Goal: Task Accomplishment & Management: Use online tool/utility

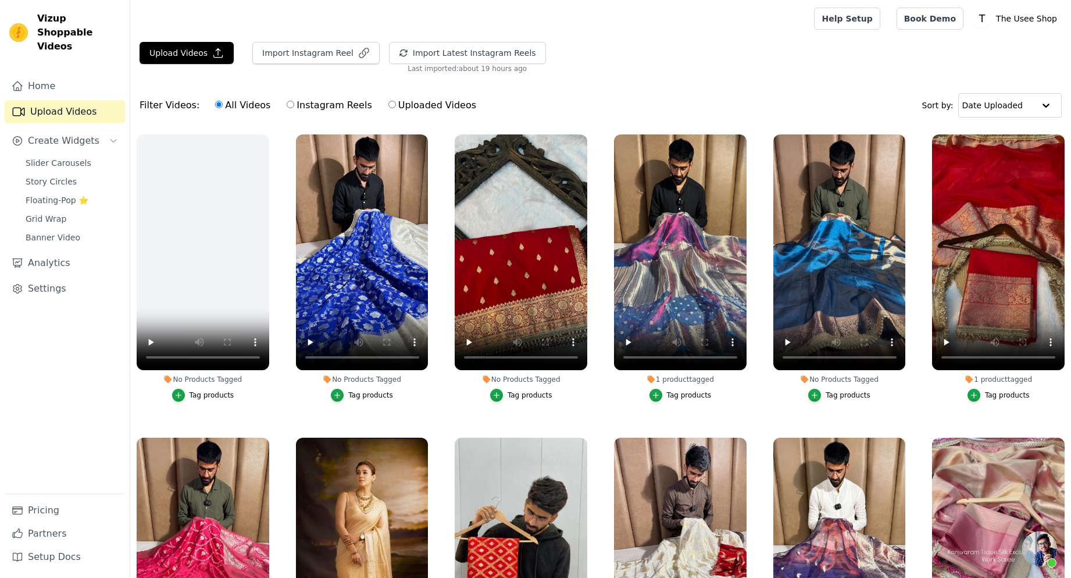
scroll to position [285, 0]
click at [473, 46] on button "Import Latest Instagram Reels" at bounding box center [467, 53] width 157 height 22
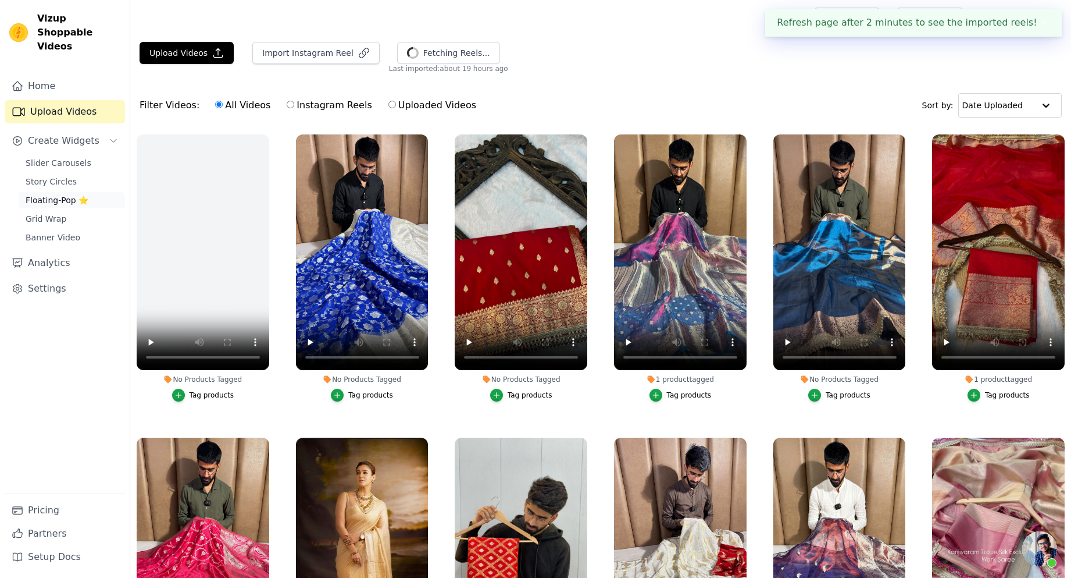
click at [71, 194] on span "Floating-Pop ⭐" at bounding box center [57, 200] width 63 height 12
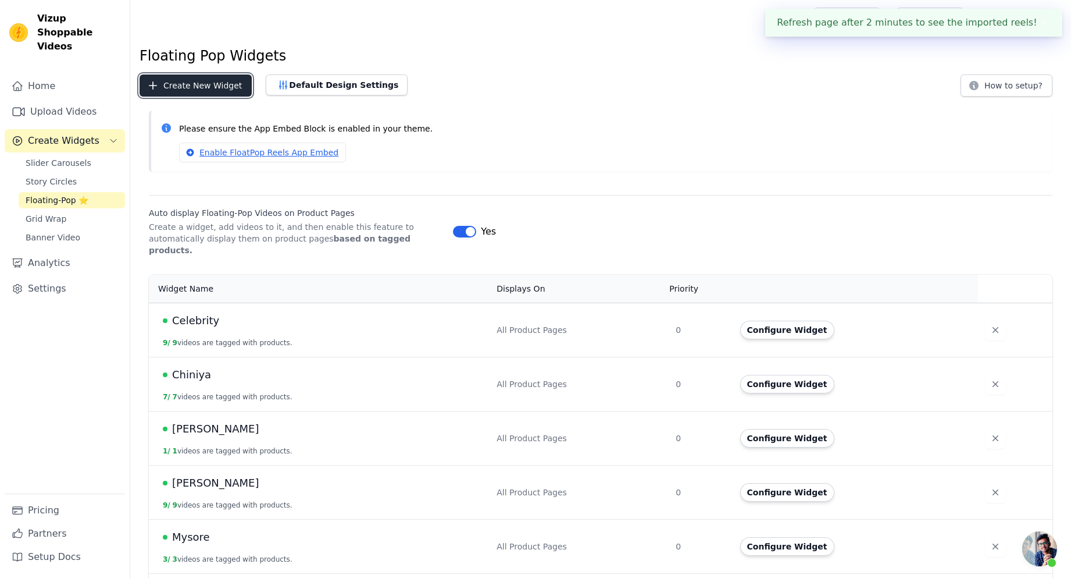
click at [180, 76] on button "Create New Widget" at bounding box center [196, 85] width 112 height 22
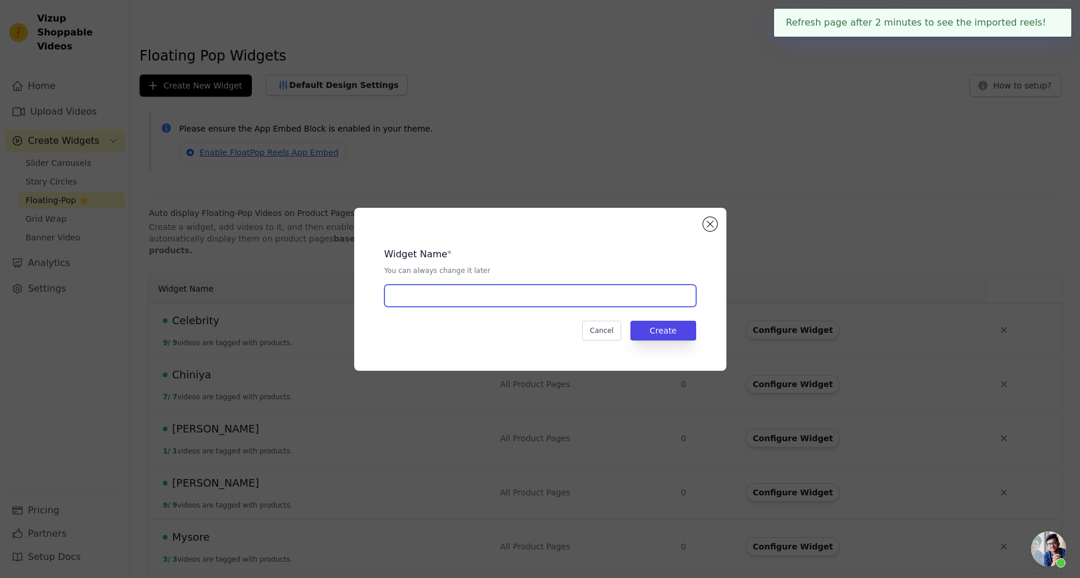
drag, startPoint x: 443, startPoint y: 294, endPoint x: 387, endPoint y: 303, distance: 57.2
click at [443, 294] on input "text" at bounding box center [540, 295] width 312 height 22
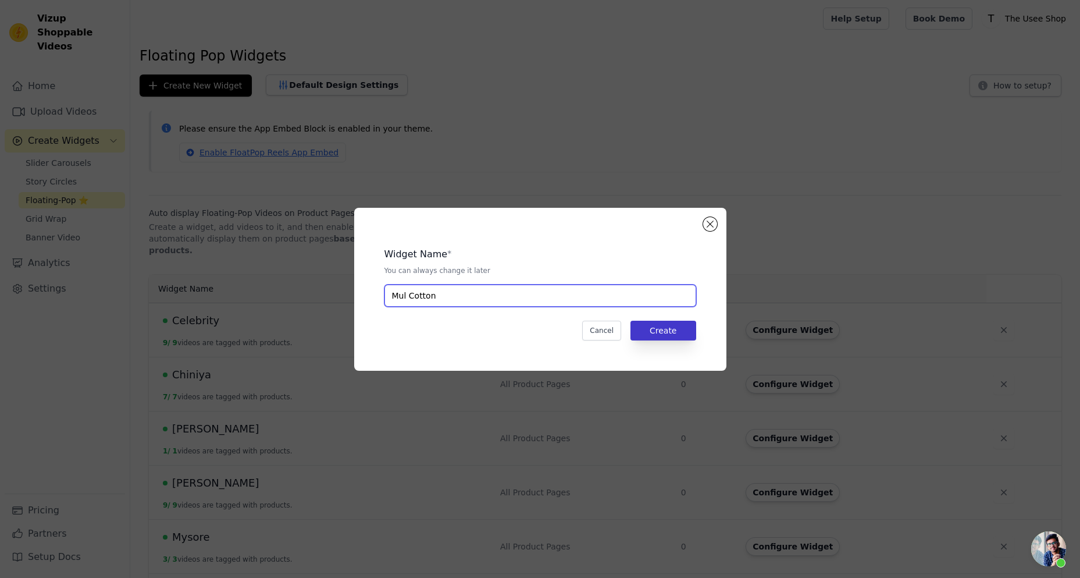
type input "Mul Cotton"
click at [689, 331] on button "Create" at bounding box center [663, 330] width 66 height 20
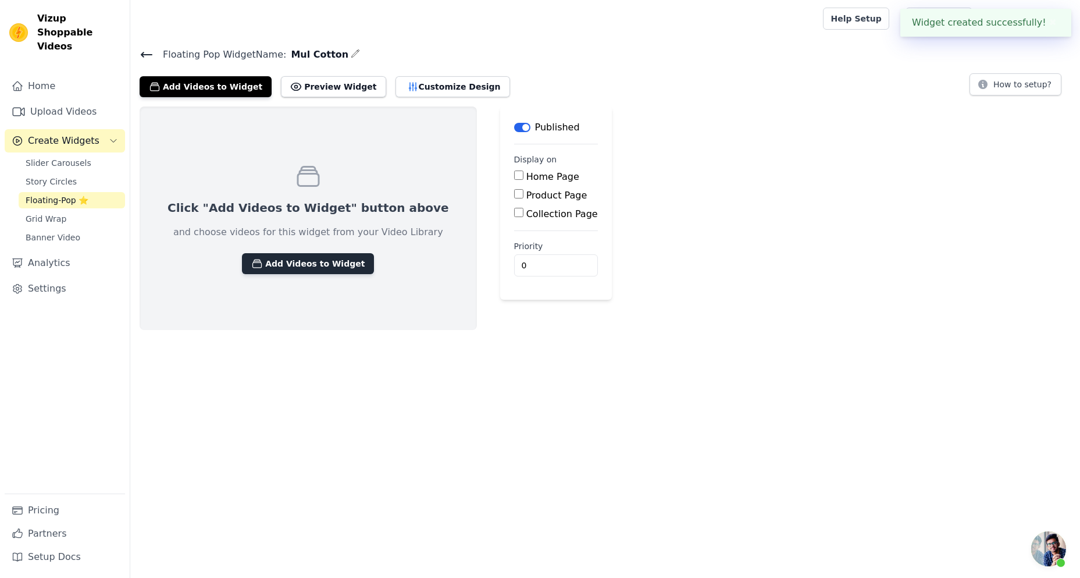
click at [301, 265] on button "Add Videos to Widget" at bounding box center [308, 263] width 132 height 21
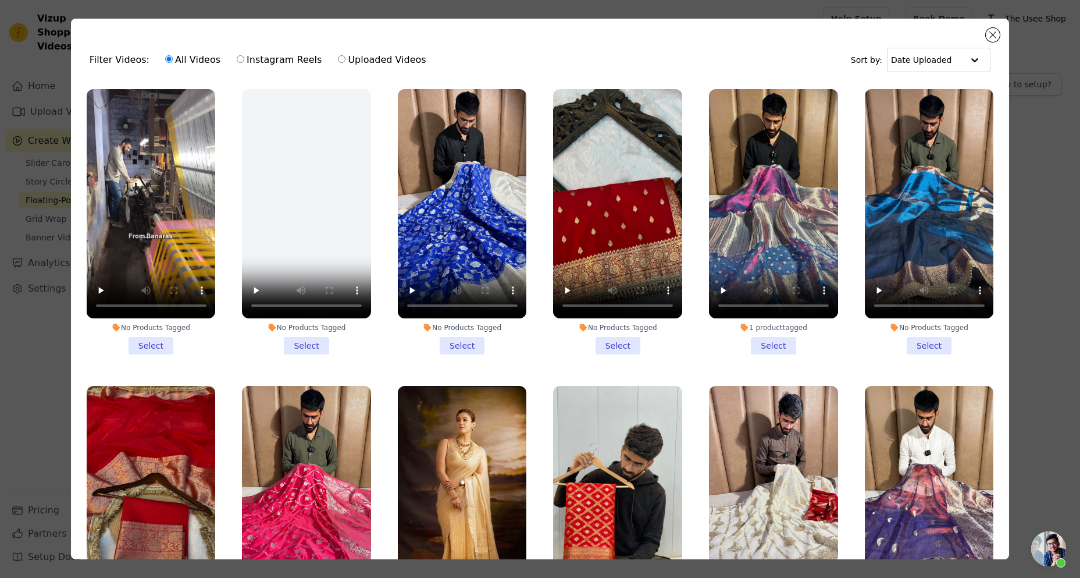
click at [988, 35] on div "Widget created successfully! ✖" at bounding box center [985, 23] width 171 height 28
click at [986, 33] on button "Close modal" at bounding box center [993, 35] width 14 height 14
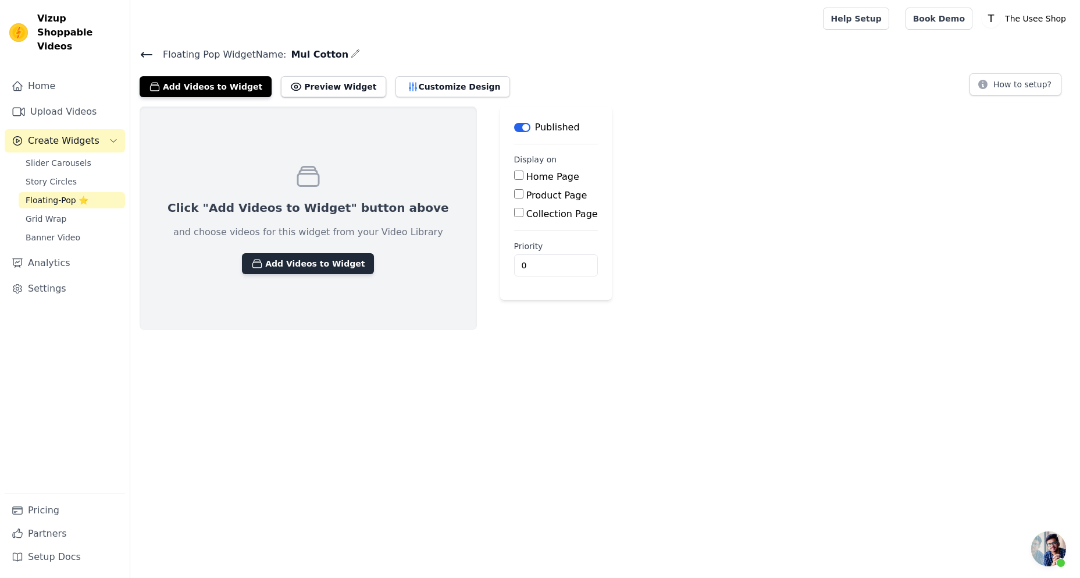
click at [272, 267] on button "Add Videos to Widget" at bounding box center [308, 263] width 132 height 21
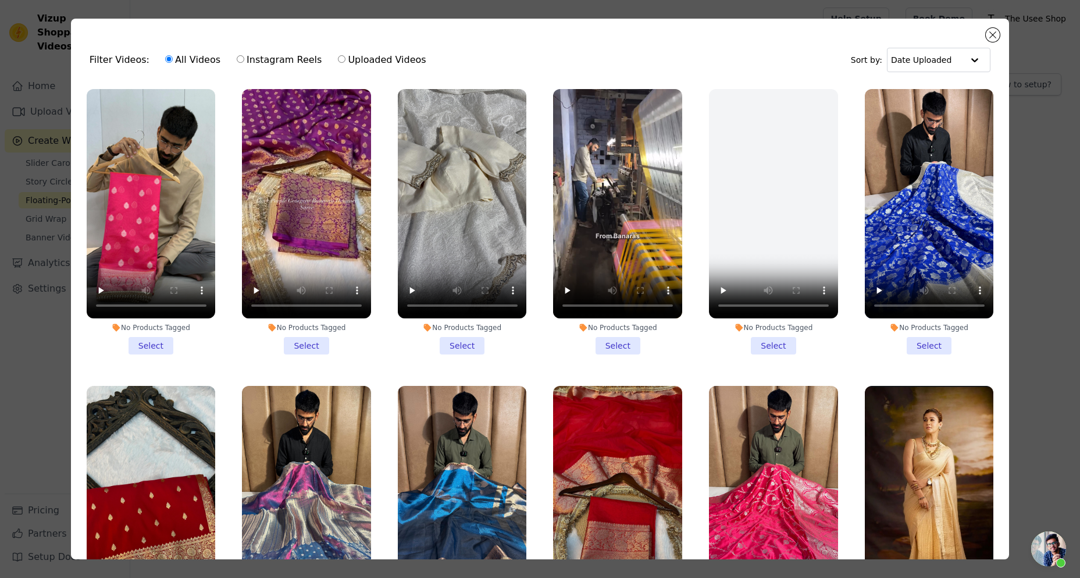
click at [473, 326] on div "No Products Tagged" at bounding box center [462, 327] width 129 height 9
click at [0, 0] on input "No Products Tagged Select" at bounding box center [0, 0] width 0 height 0
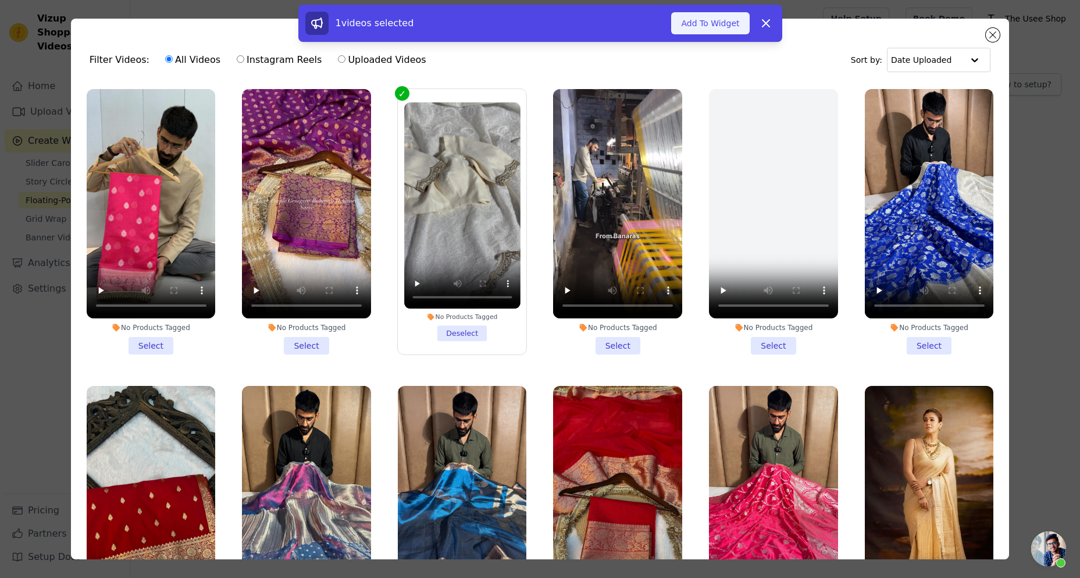
click at [706, 24] on button "Add To Widget" at bounding box center [710, 23] width 78 height 22
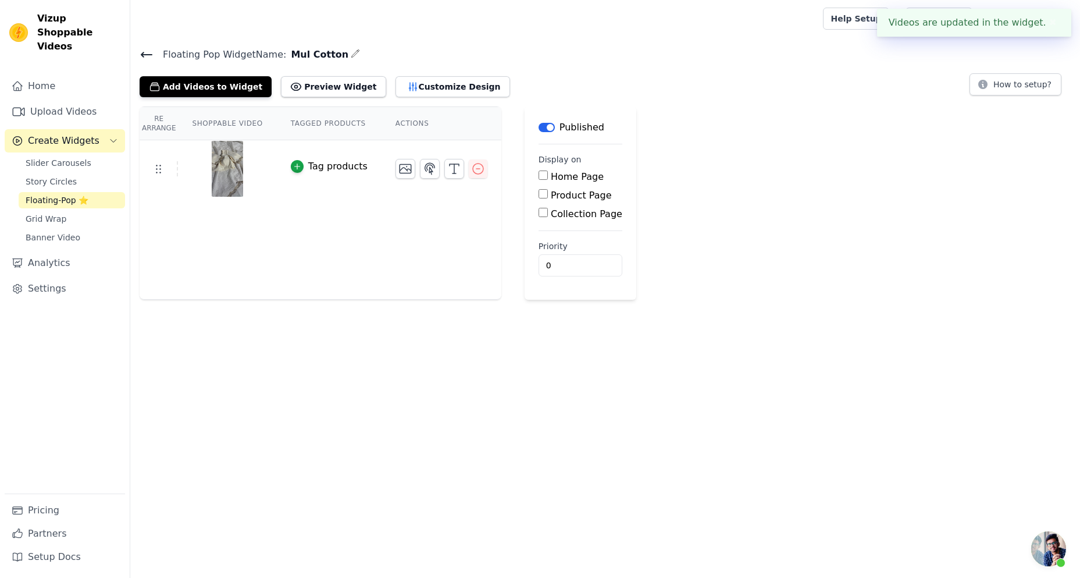
click at [308, 168] on div "Tag products" at bounding box center [337, 166] width 59 height 14
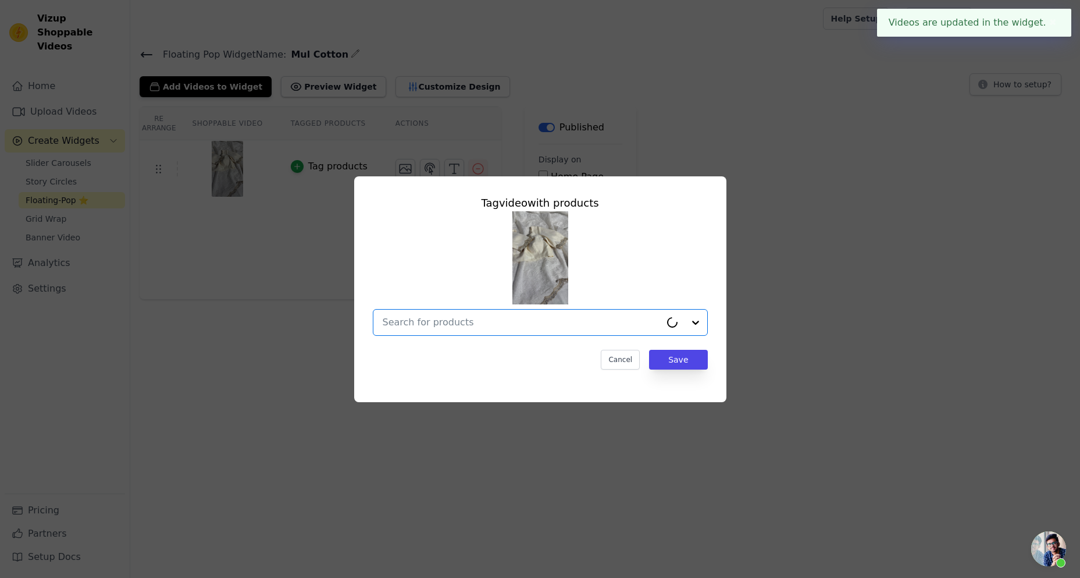
click at [471, 318] on input "text" at bounding box center [522, 322] width 278 height 14
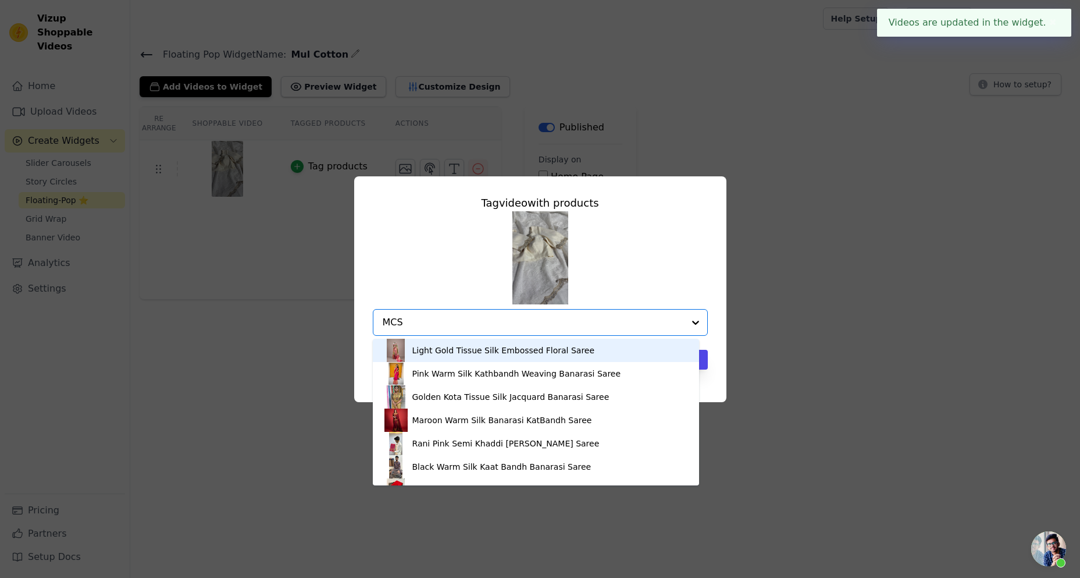
type input "MCS-"
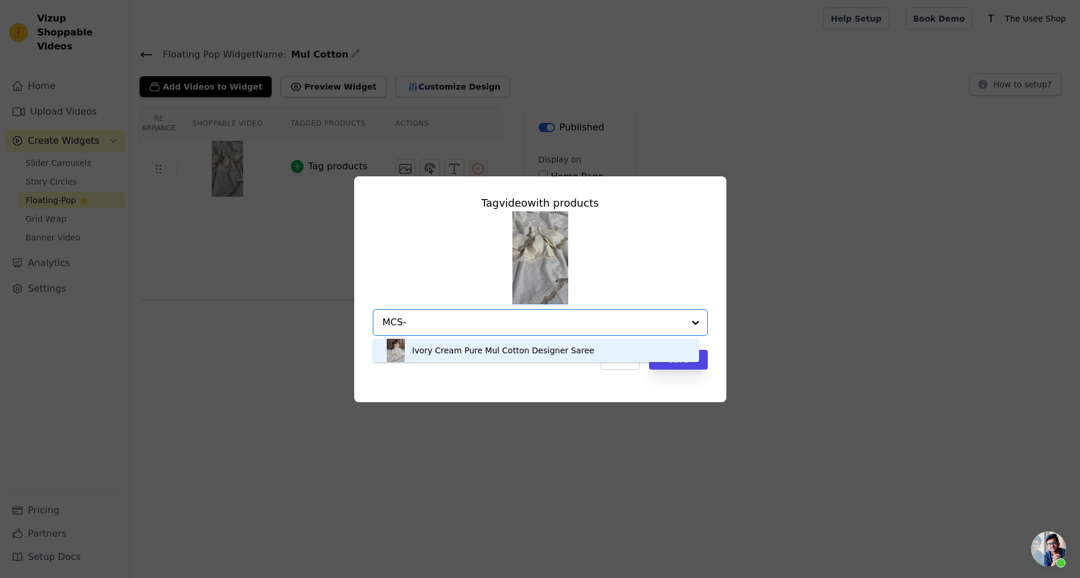
click at [480, 349] on div "Ivory Cream Pure Mul Cotton Designer Saree" at bounding box center [503, 350] width 182 height 12
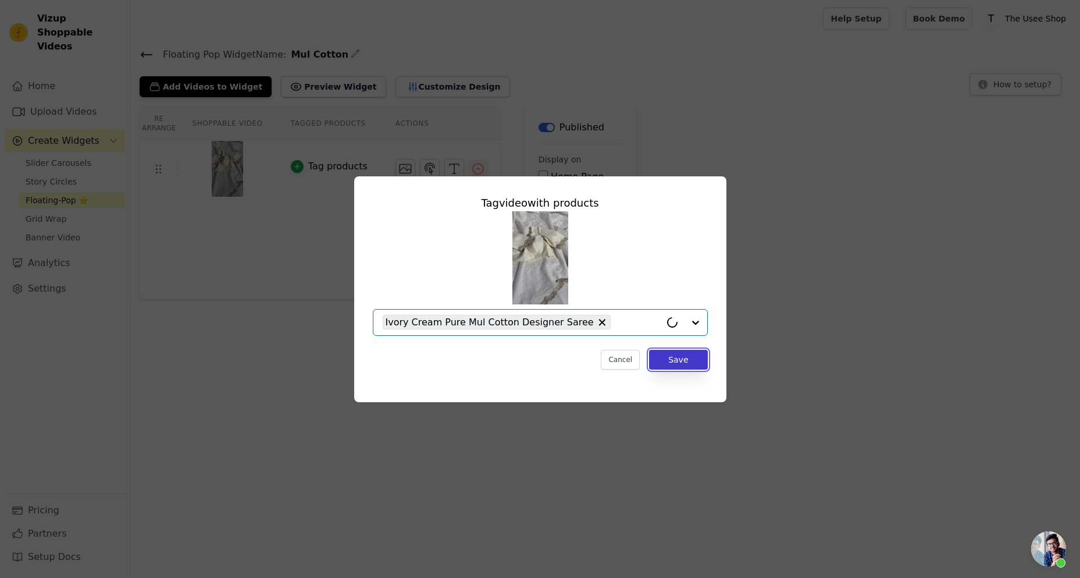
click at [679, 365] on button "Save" at bounding box center [678, 360] width 58 height 20
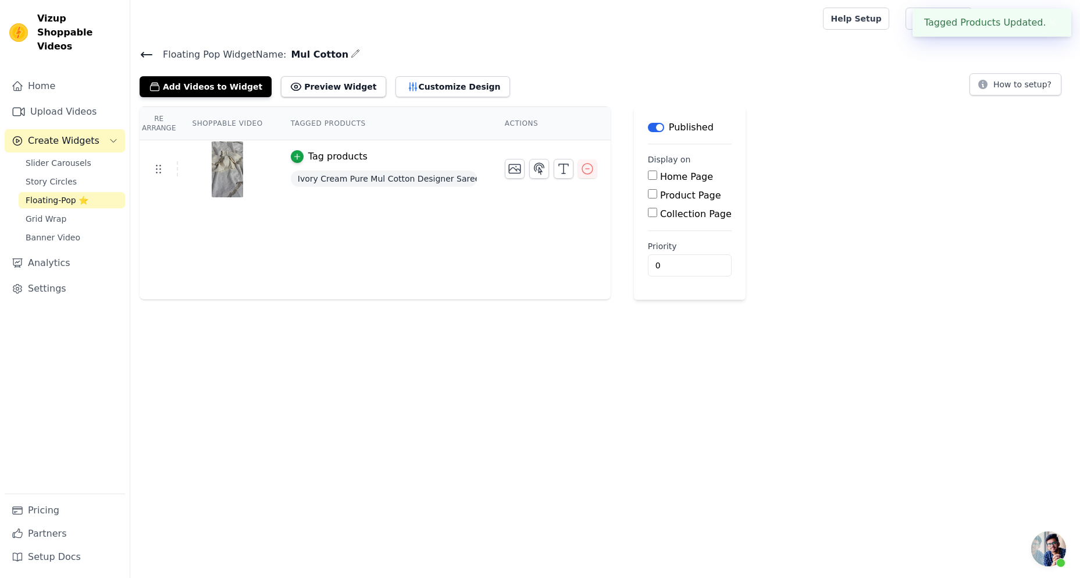
click at [660, 198] on label "Product Page" at bounding box center [690, 195] width 61 height 11
click at [651, 198] on input "Product Page" at bounding box center [652, 193] width 9 height 9
checkbox input "true"
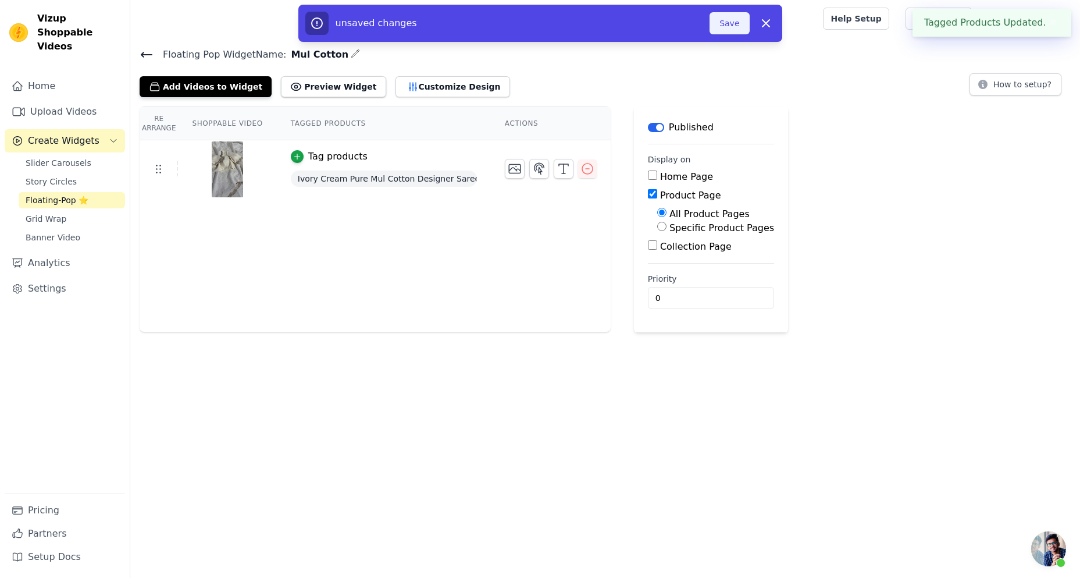
click at [721, 26] on button "Save" at bounding box center [730, 23] width 40 height 22
